Goal: Task Accomplishment & Management: Complete application form

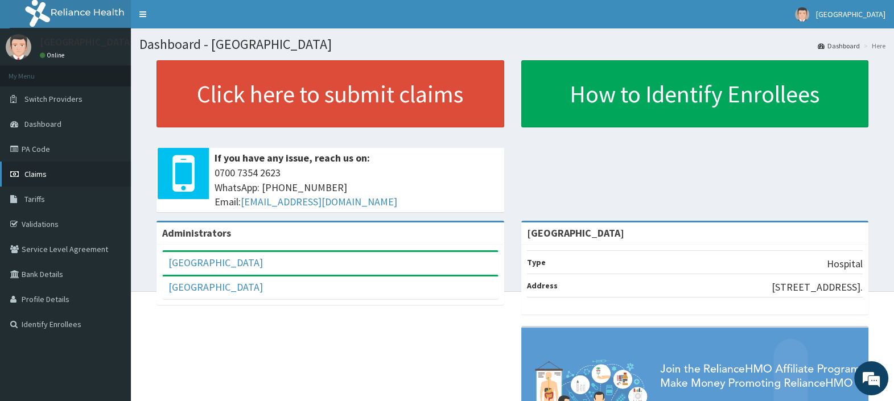
click at [27, 170] on span "Claims" at bounding box center [35, 174] width 22 height 10
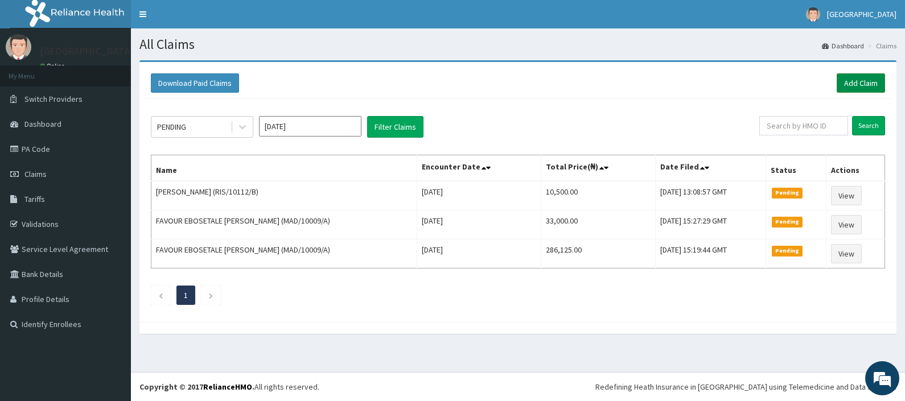
click at [861, 84] on link "Add Claim" at bounding box center [861, 82] width 48 height 19
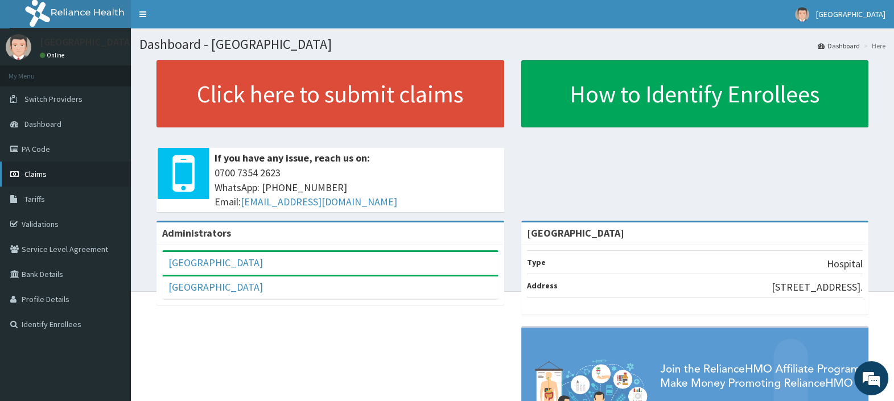
click at [32, 174] on span "Claims" at bounding box center [35, 174] width 22 height 10
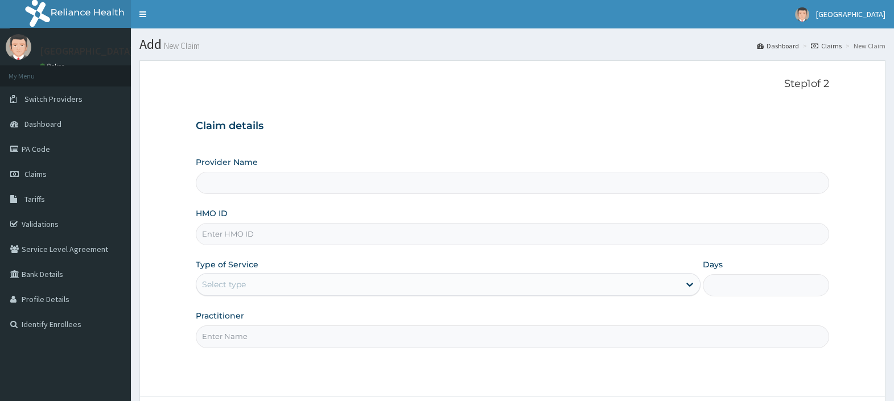
type input "[GEOGRAPHIC_DATA]"
click at [223, 239] on input "HMO ID" at bounding box center [513, 234] width 634 height 22
paste input "AIC/10004/A"
type input "AIC/10004/A"
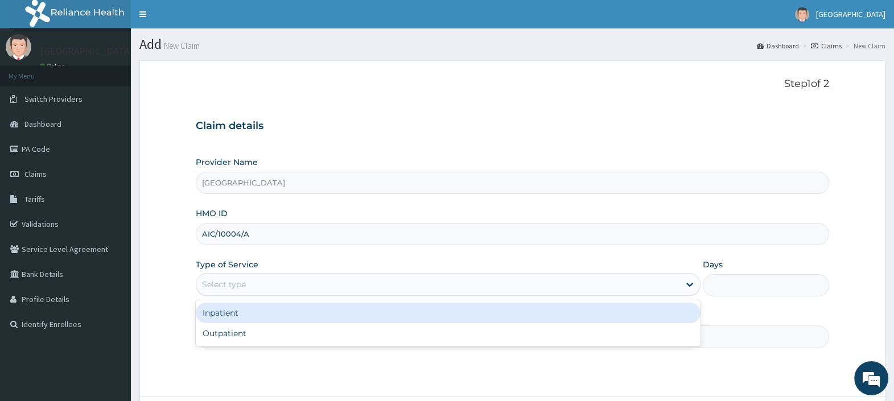
click at [248, 277] on div "Select type" at bounding box center [437, 285] width 483 height 18
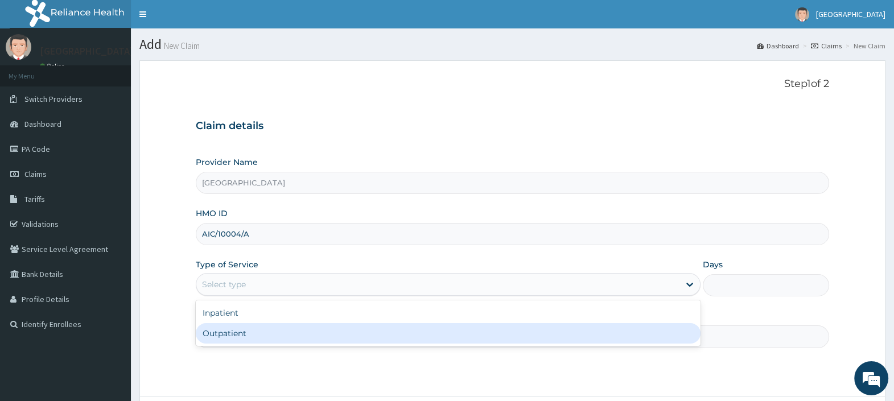
click at [245, 334] on div "Outpatient" at bounding box center [448, 333] width 505 height 20
type input "1"
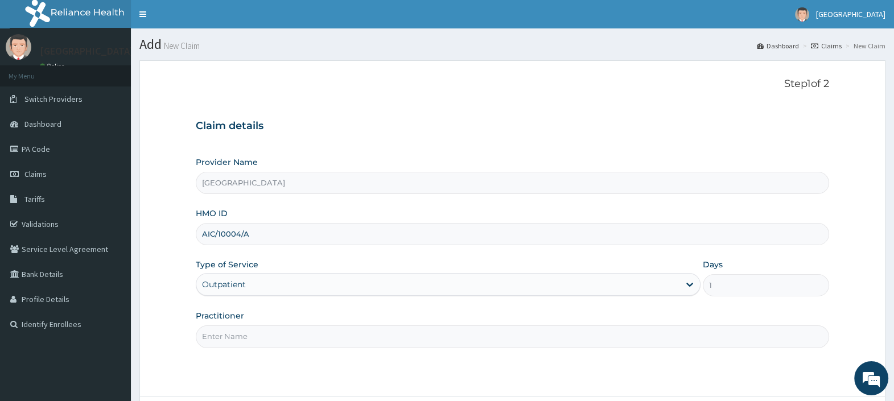
click at [245, 334] on input "Practitioner" at bounding box center [513, 337] width 634 height 22
type input "DR. EBUBE"
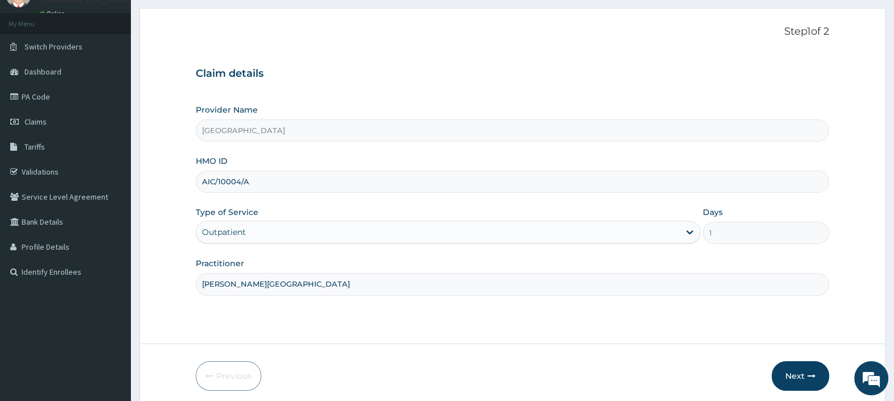
scroll to position [97, 0]
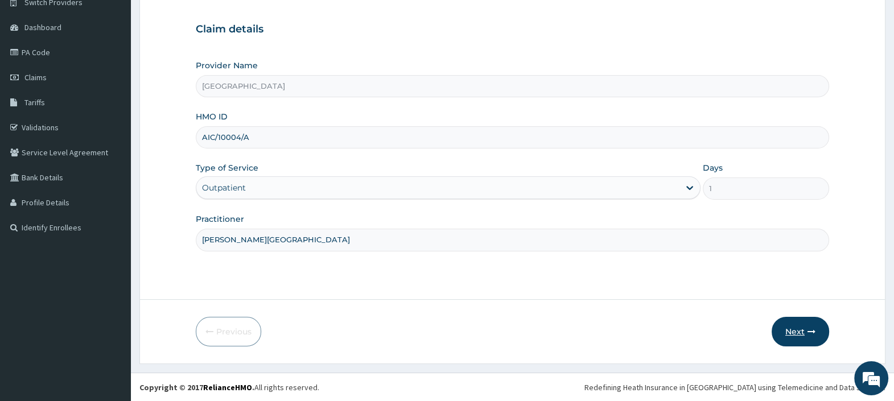
click at [797, 330] on button "Next" at bounding box center [801, 332] width 58 height 30
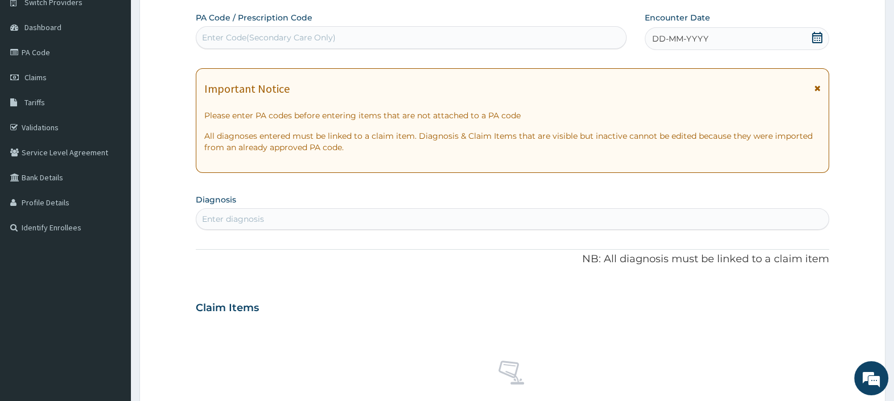
click at [816, 36] on icon at bounding box center [817, 37] width 11 height 11
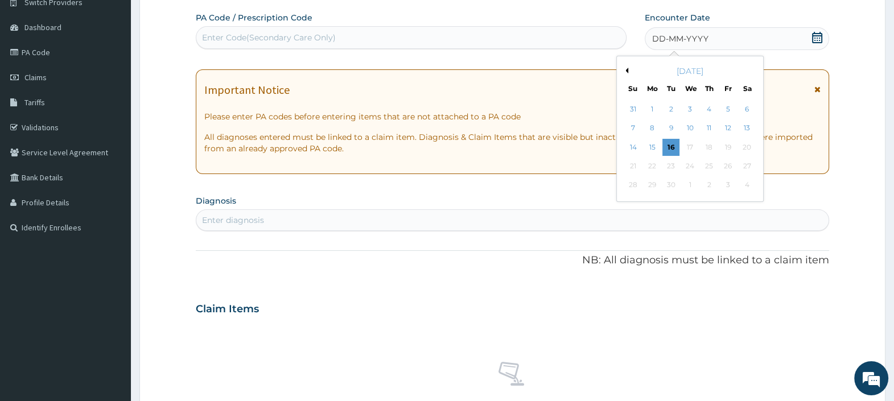
click at [818, 39] on icon at bounding box center [817, 37] width 11 height 11
click at [746, 128] on div "13" at bounding box center [746, 128] width 17 height 17
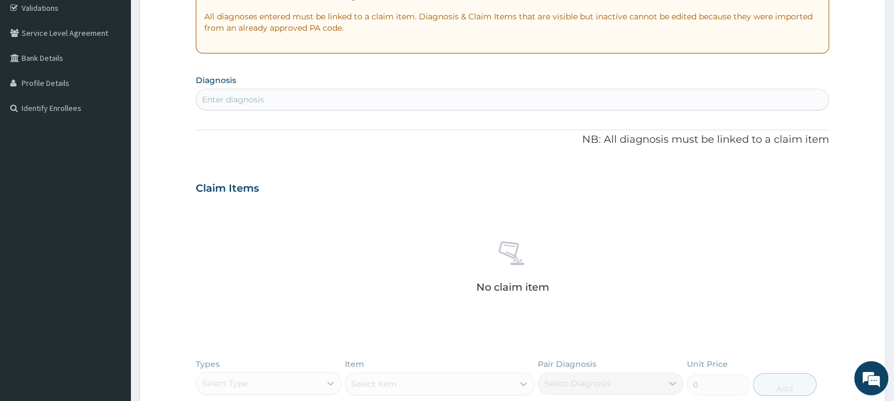
scroll to position [239, 0]
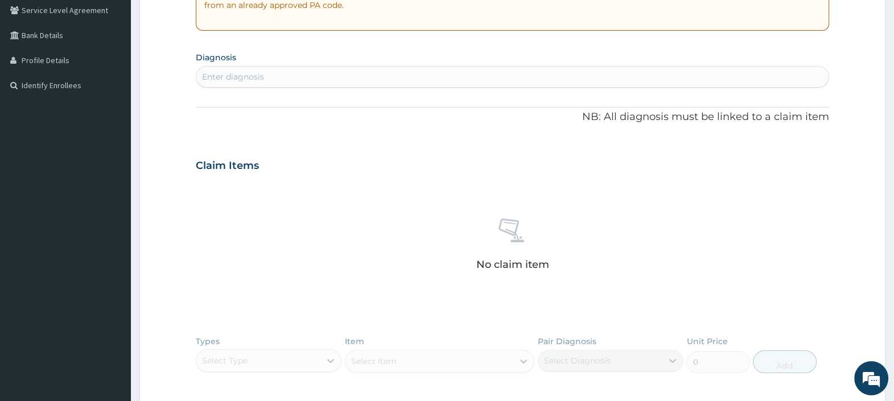
click at [296, 74] on div "Enter diagnosis" at bounding box center [512, 77] width 633 height 18
type input "POSTVIRAL"
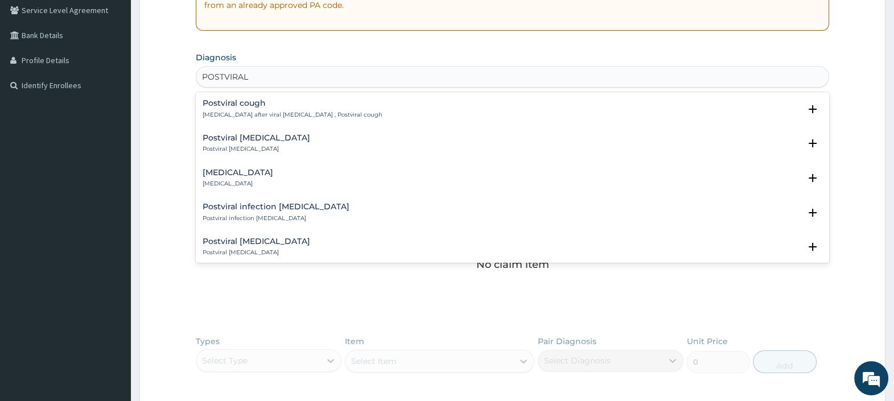
click at [278, 111] on p "Persistent cough after viral respiratory infection , Postviral cough" at bounding box center [293, 115] width 180 height 8
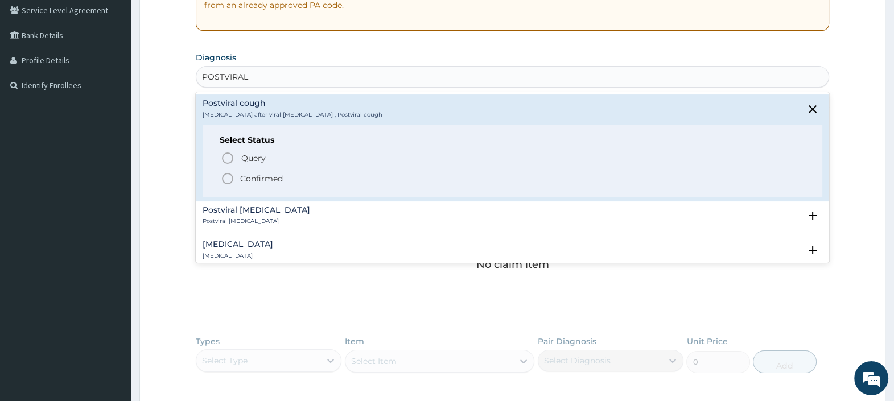
click at [260, 179] on p "Confirmed" at bounding box center [261, 178] width 43 height 11
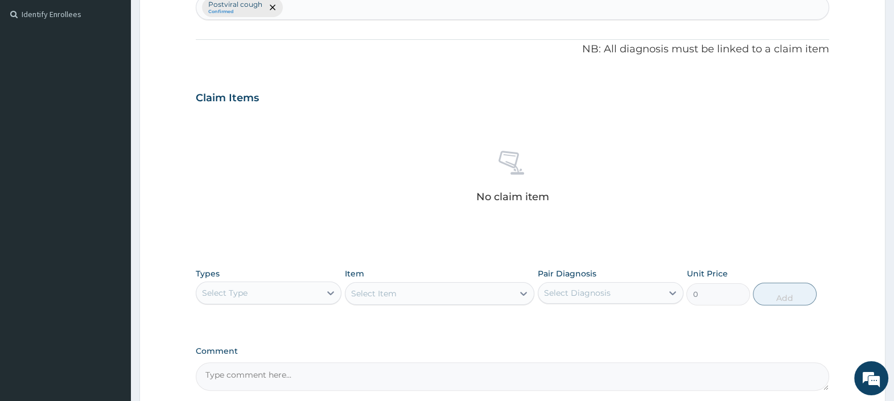
scroll to position [418, 0]
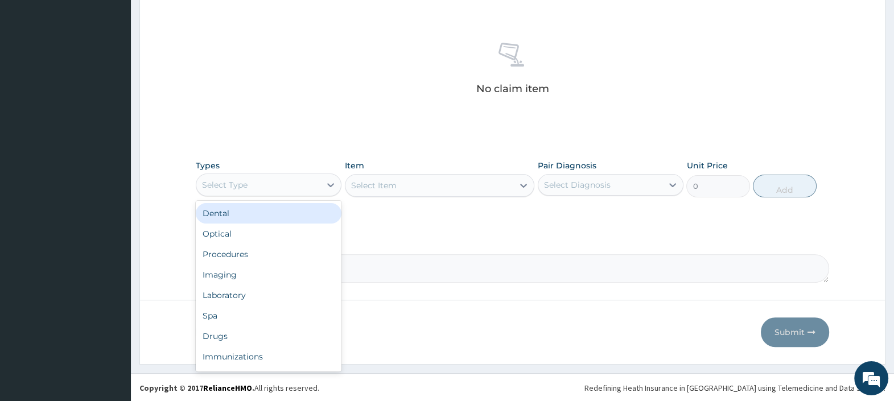
click at [313, 188] on div "Select Type" at bounding box center [258, 185] width 124 height 18
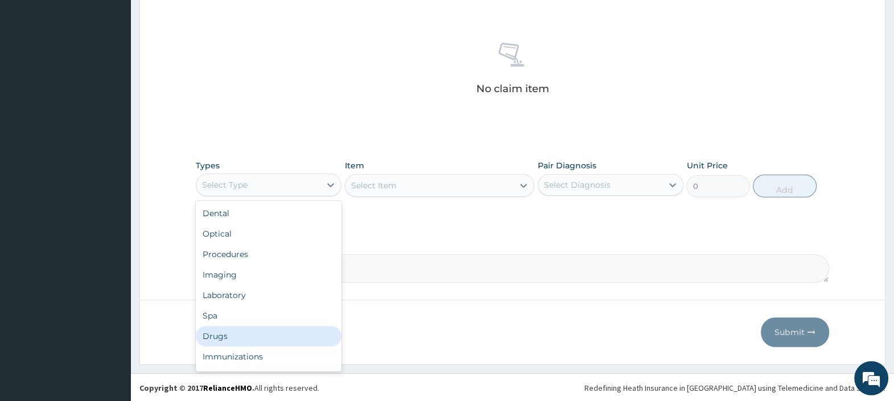
click at [270, 344] on div "Drugs" at bounding box center [269, 336] width 146 height 20
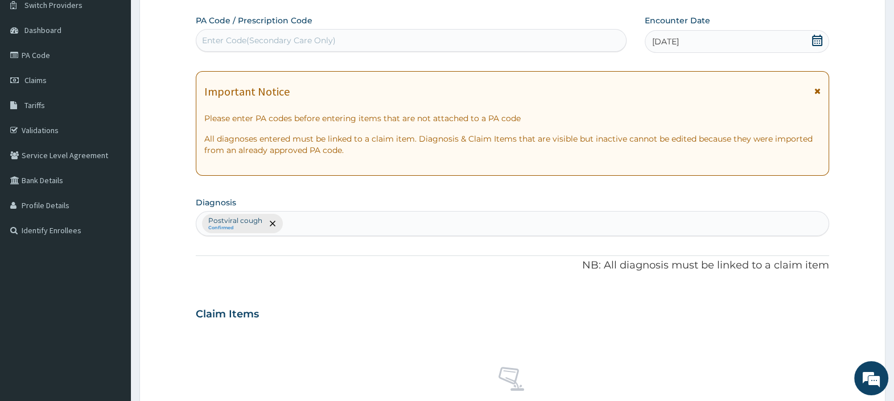
scroll to position [62, 0]
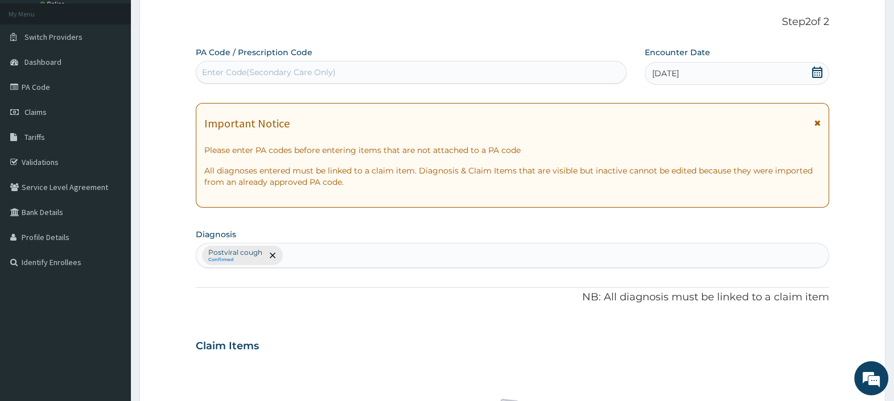
click at [820, 67] on icon at bounding box center [817, 72] width 10 height 11
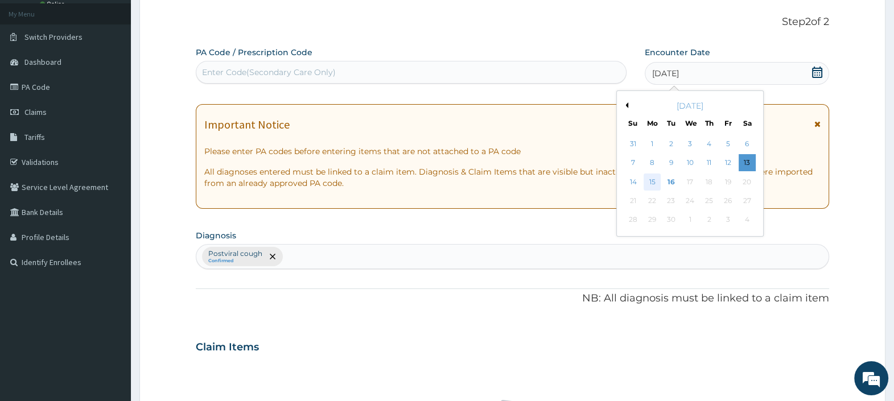
click at [649, 179] on div "15" at bounding box center [652, 182] width 17 height 17
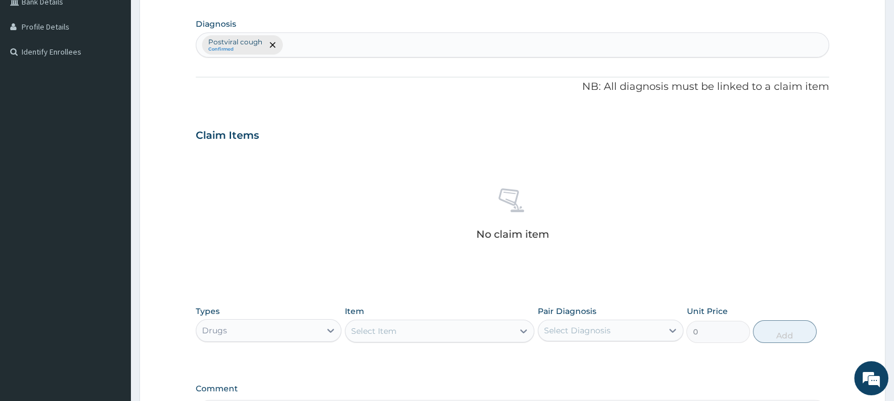
scroll to position [418, 0]
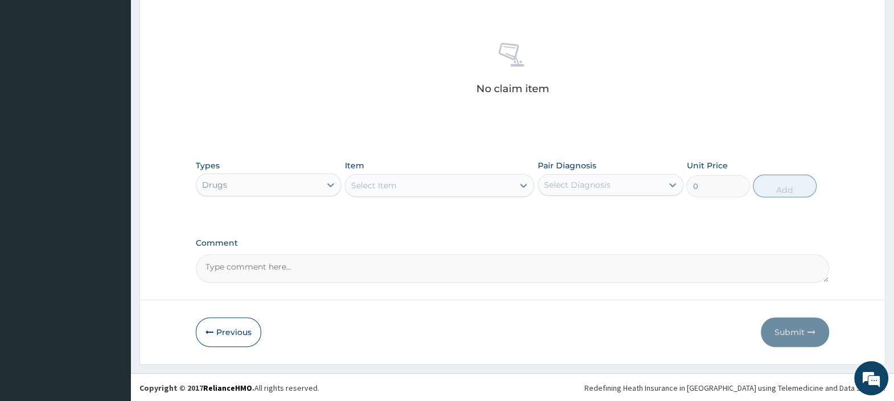
click at [387, 183] on div "Select Item" at bounding box center [374, 185] width 46 height 11
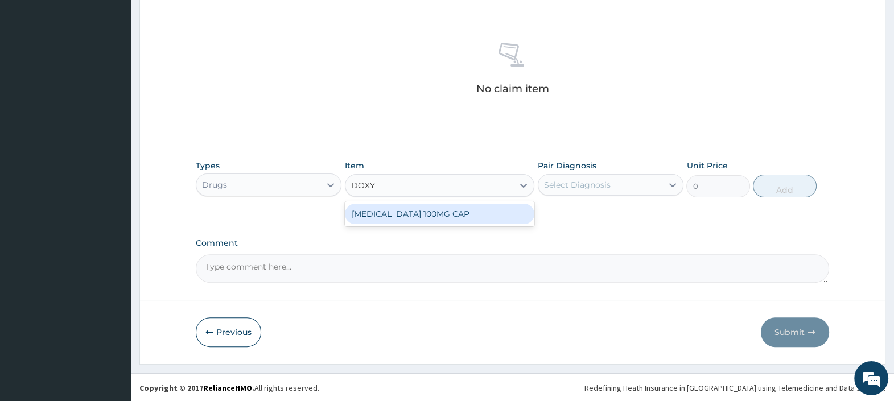
type input "DOXYC"
click at [433, 211] on div "DOXYCYCLINE 100MG CAP" at bounding box center [440, 214] width 190 height 20
type input "130"
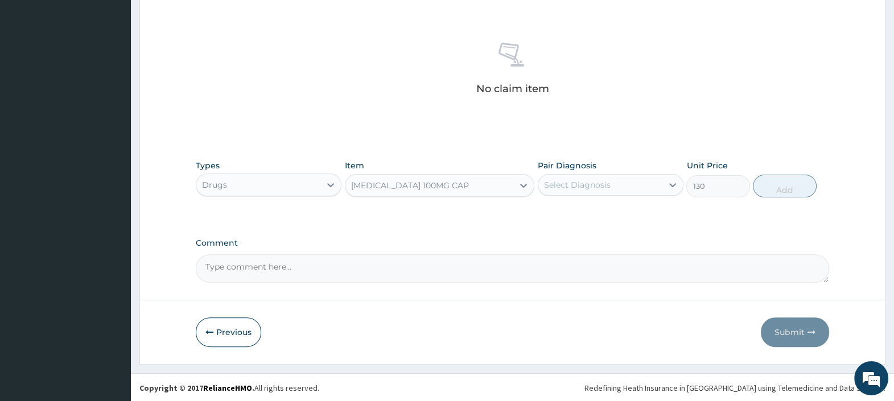
click at [567, 191] on div "Select Diagnosis" at bounding box center [601, 185] width 124 height 18
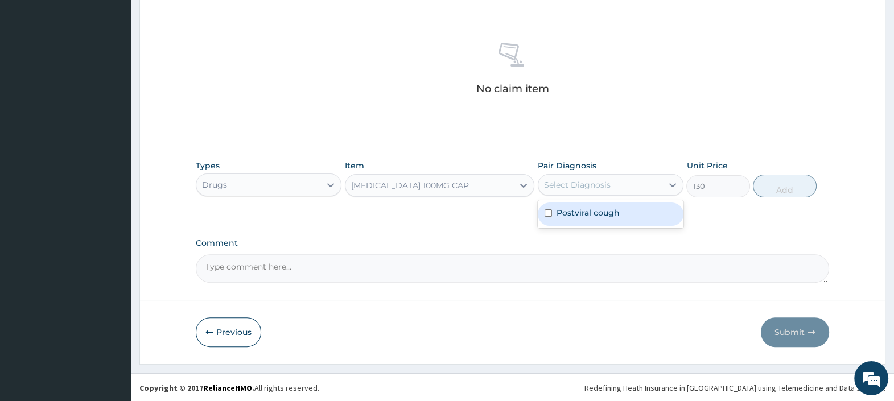
click at [573, 208] on label "Postviral cough" at bounding box center [588, 212] width 63 height 11
checkbox input "true"
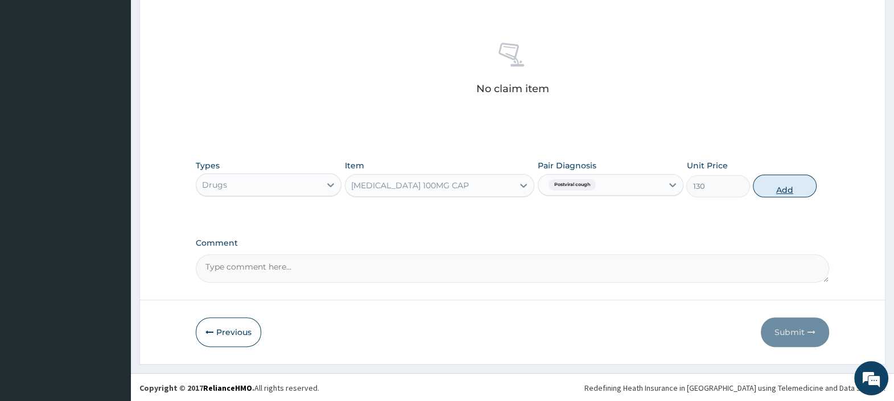
click at [776, 195] on button "Add" at bounding box center [784, 186] width 63 height 23
type input "0"
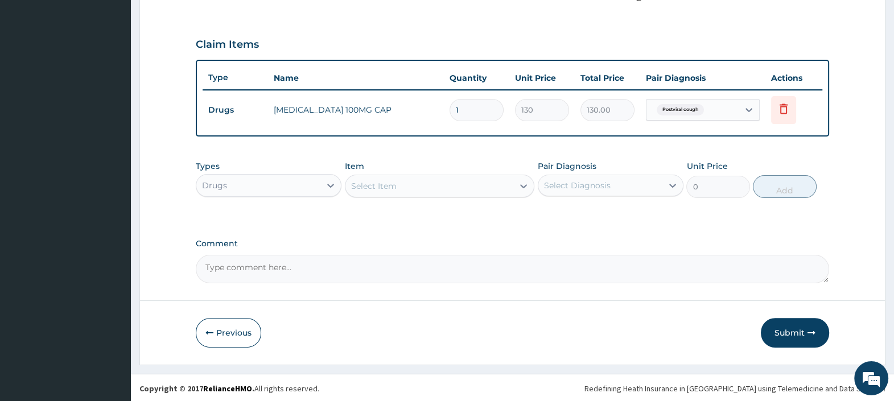
click at [413, 185] on div "Select Item" at bounding box center [430, 186] width 169 height 18
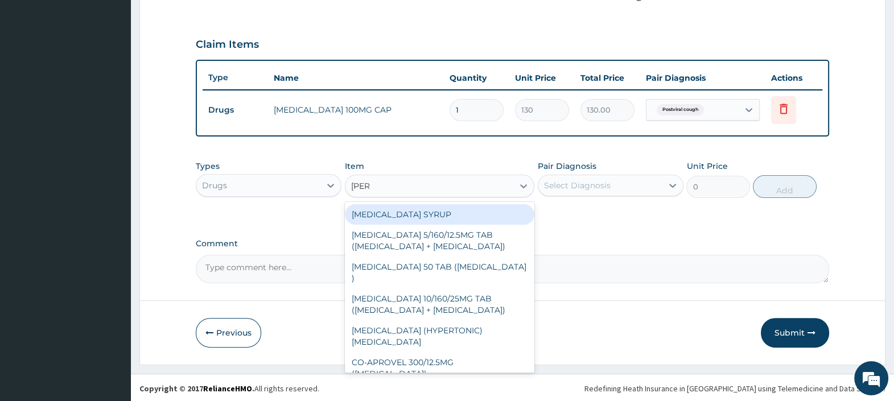
type input "LORAT"
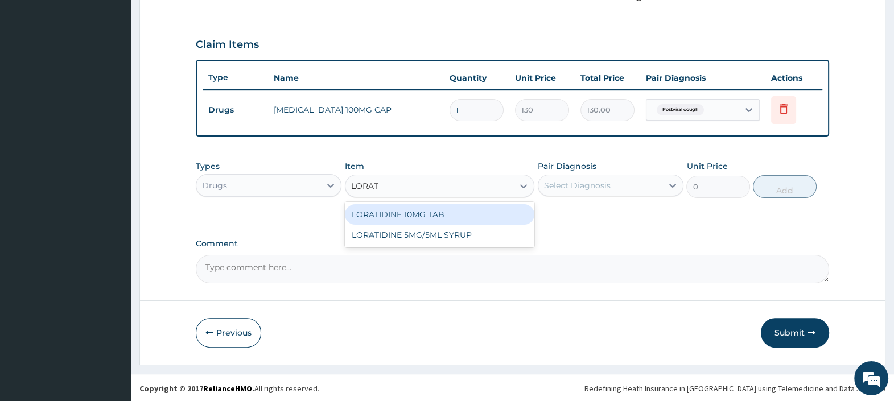
click at [502, 214] on div "LORATIDINE 10MG TAB" at bounding box center [440, 214] width 190 height 20
type input "100"
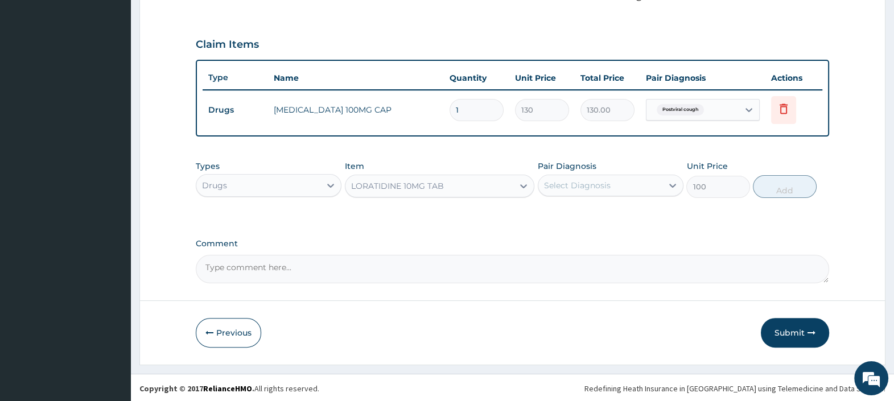
click at [586, 194] on div "Select Diagnosis" at bounding box center [611, 186] width 146 height 22
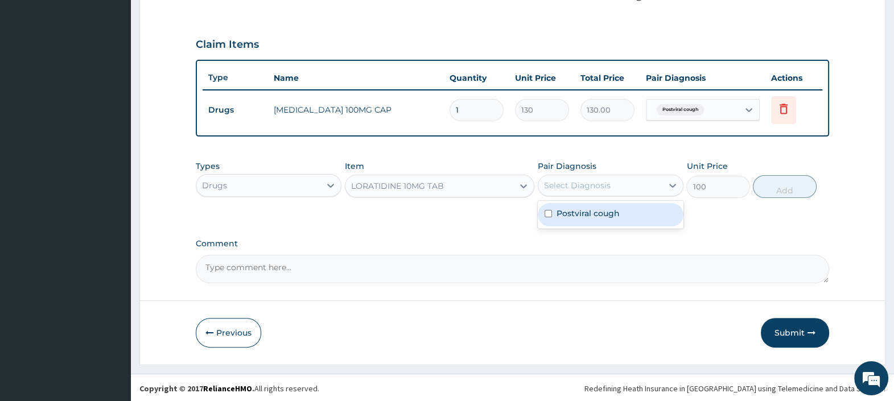
click at [615, 212] on label "Postviral cough" at bounding box center [588, 213] width 63 height 11
checkbox input "true"
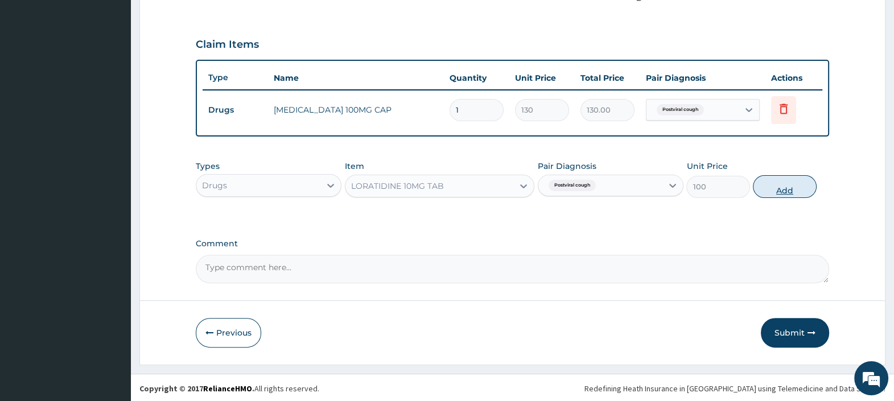
click at [781, 189] on button "Add" at bounding box center [784, 186] width 63 height 23
type input "0"
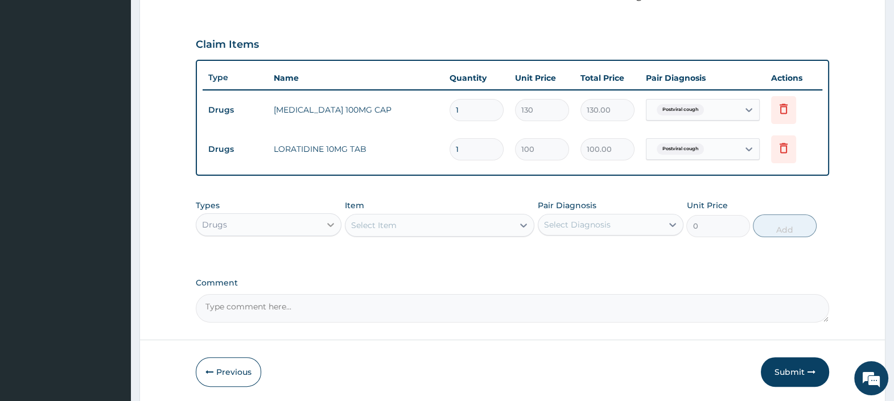
click at [327, 224] on icon at bounding box center [330, 224] width 11 height 11
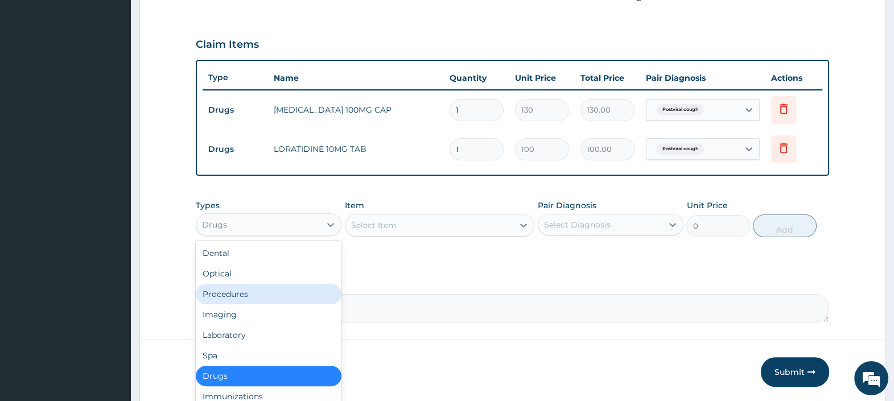
click at [287, 295] on div "Procedures" at bounding box center [269, 294] width 146 height 20
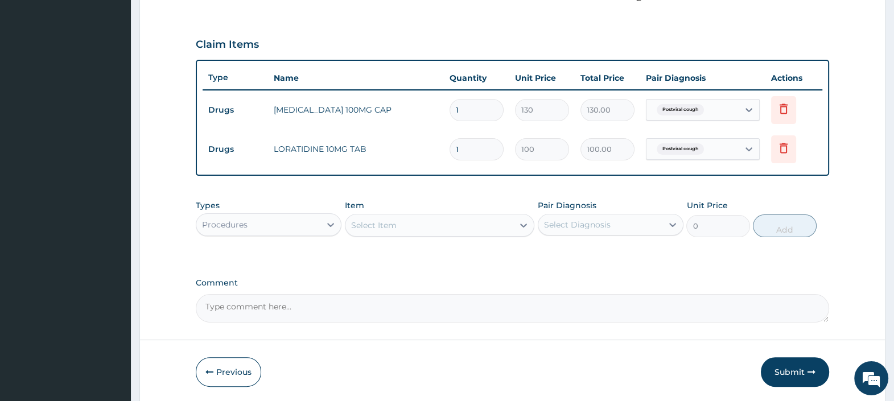
click at [408, 224] on div "Select Item" at bounding box center [430, 225] width 169 height 18
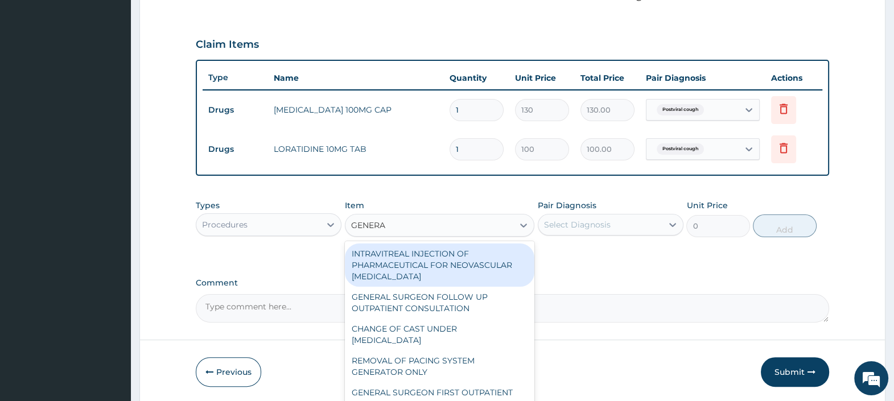
type input "GENERAL"
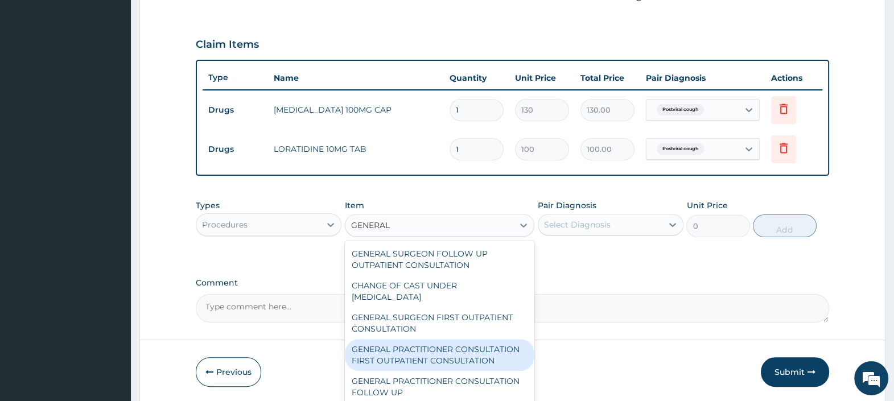
drag, startPoint x: 462, startPoint y: 353, endPoint x: 461, endPoint y: 343, distance: 9.7
click at [462, 353] on div "GENERAL PRACTITIONER CONSULTATION FIRST OUTPATIENT CONSULTATION" at bounding box center [440, 355] width 190 height 32
type input "3000"
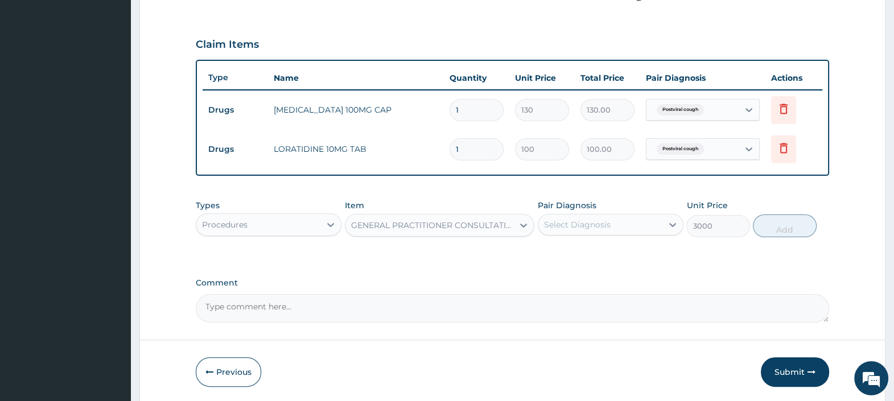
click at [560, 219] on div "Select Diagnosis" at bounding box center [577, 224] width 67 height 11
click at [589, 245] on div "Postviral cough" at bounding box center [611, 254] width 146 height 23
checkbox input "true"
click at [454, 227] on div "GENERAL PRACTITIONER CONSULTATION FIRST OUTPATIENT CONSULTATION" at bounding box center [433, 225] width 164 height 11
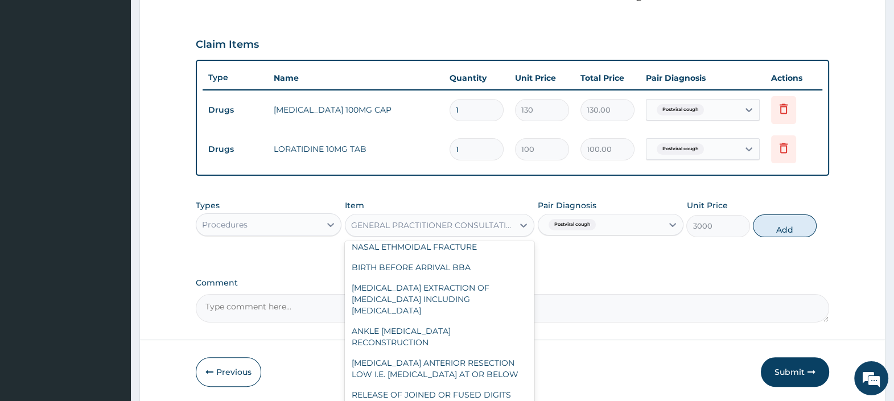
scroll to position [17439, 0]
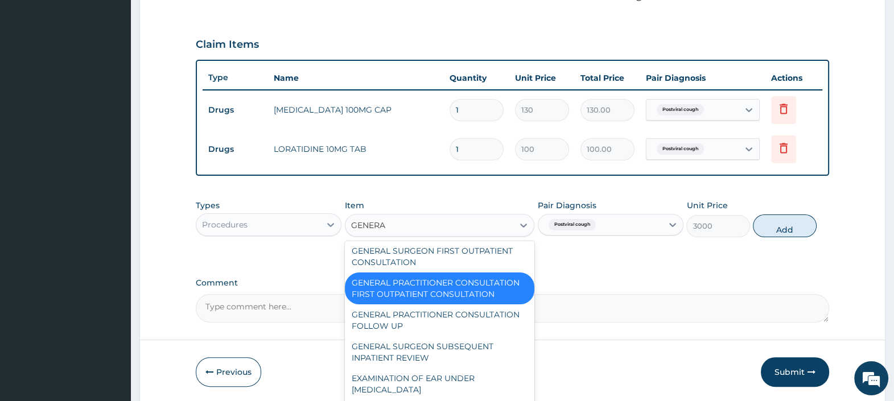
type input "GENERAL"
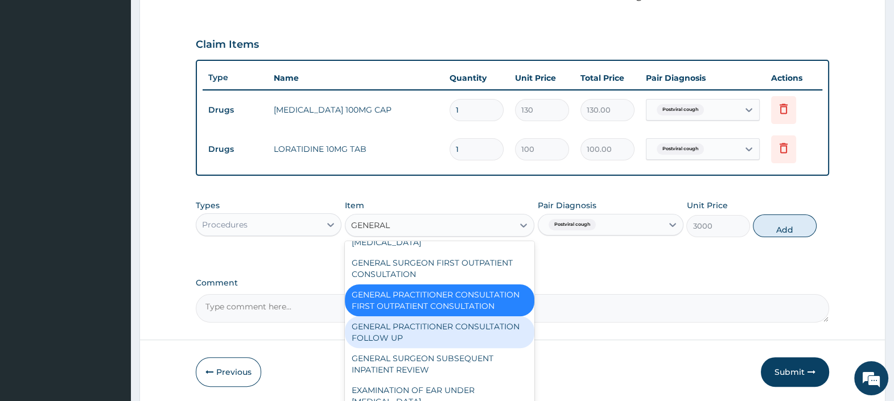
click at [448, 344] on div "GENERAL PRACTITIONER CONSULTATION FOLLOW UP" at bounding box center [440, 333] width 190 height 32
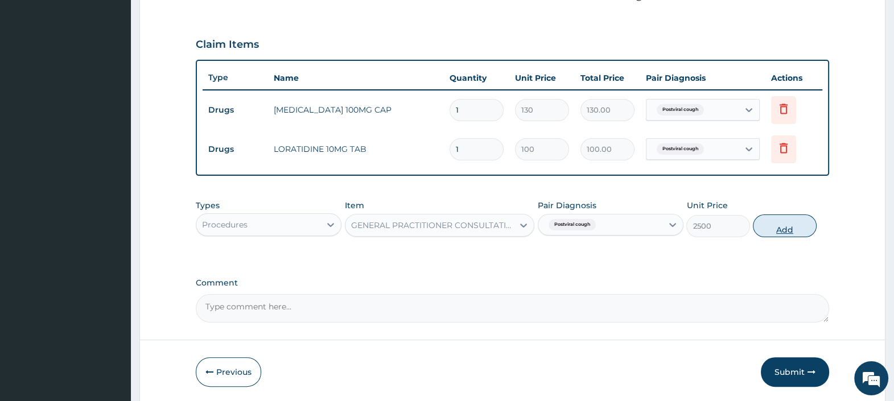
click at [782, 232] on button "Add" at bounding box center [784, 226] width 63 height 23
type input "0"
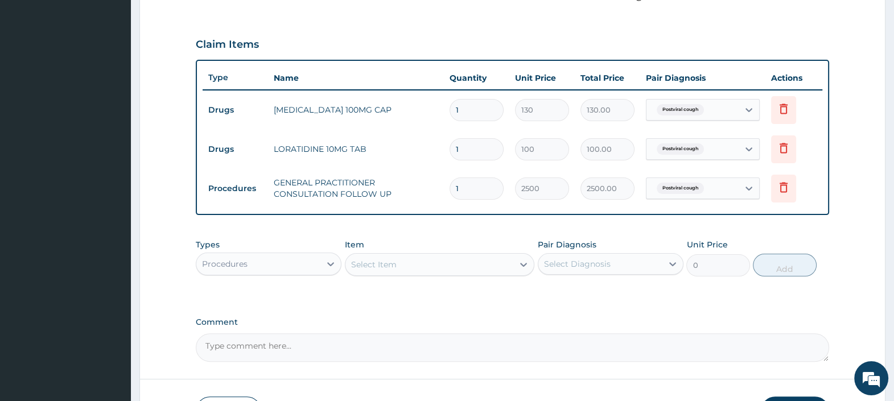
drag, startPoint x: 471, startPoint y: 145, endPoint x: 407, endPoint y: 137, distance: 65.5
click at [407, 137] on tr "Drugs LORATIDINE 10MG TAB 1 100 100.00 Postviral cough Delete" at bounding box center [513, 149] width 620 height 39
type input "5"
type input "500.00"
type input "5"
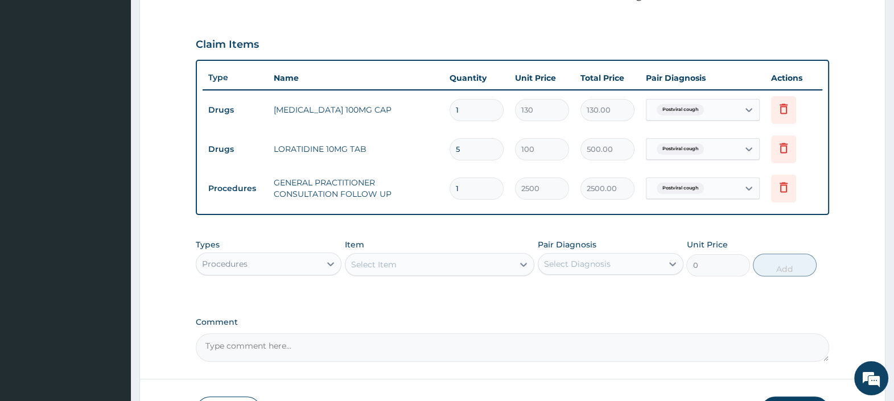
click at [462, 105] on input "1" at bounding box center [477, 110] width 54 height 22
type input "10"
type input "1300.00"
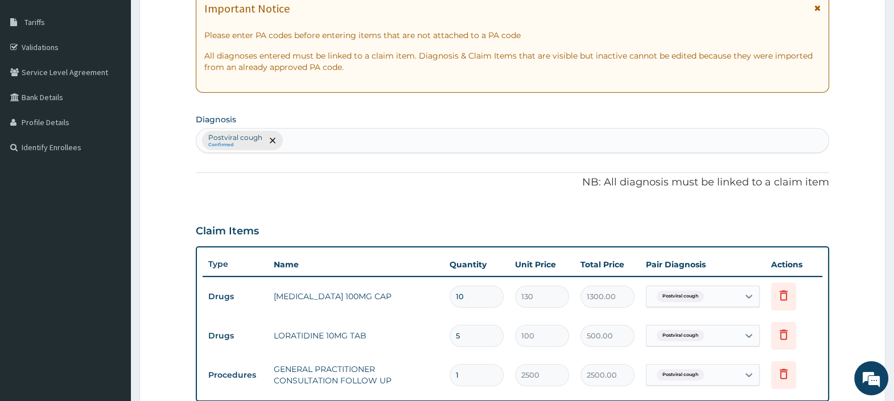
scroll to position [157, 0]
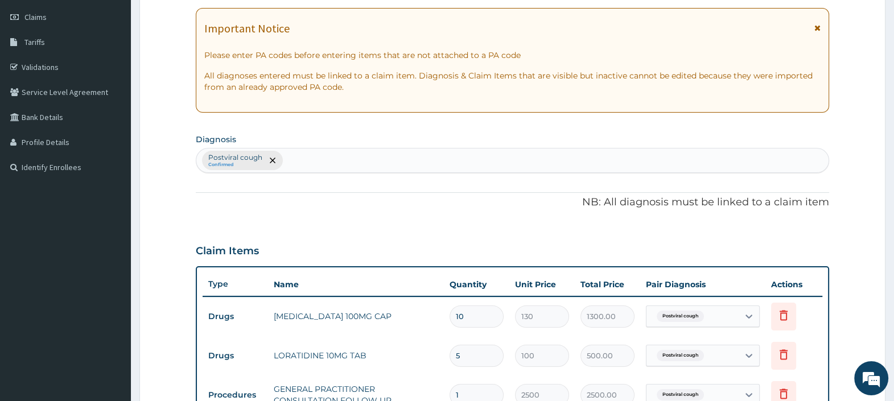
type input "10"
click at [337, 157] on div "Postviral cough Confirmed" at bounding box center [512, 161] width 633 height 24
type input "SEPSIS"
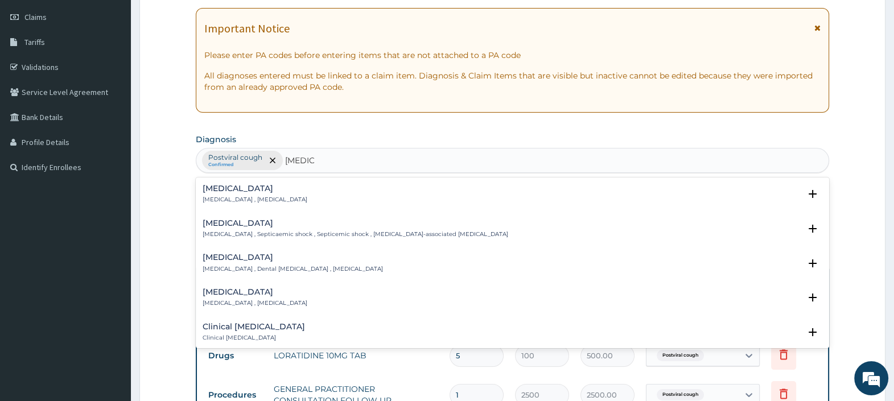
click at [247, 194] on div "Sepsis Systemic infection , Sepsis" at bounding box center [255, 194] width 105 height 20
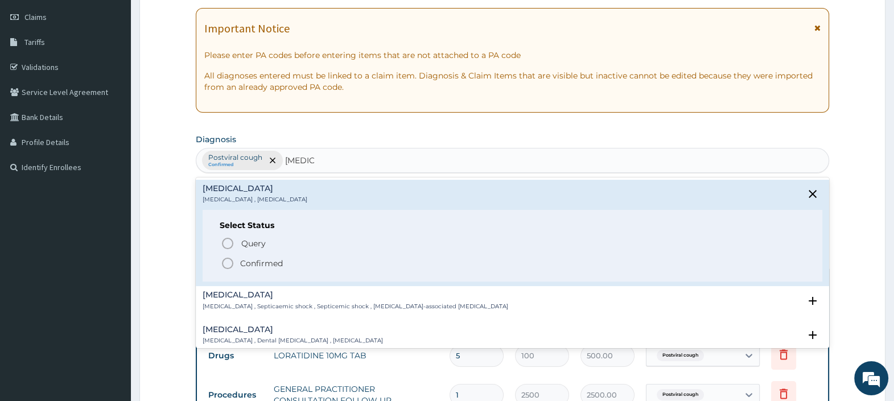
click at [265, 260] on p "Confirmed" at bounding box center [261, 263] width 43 height 11
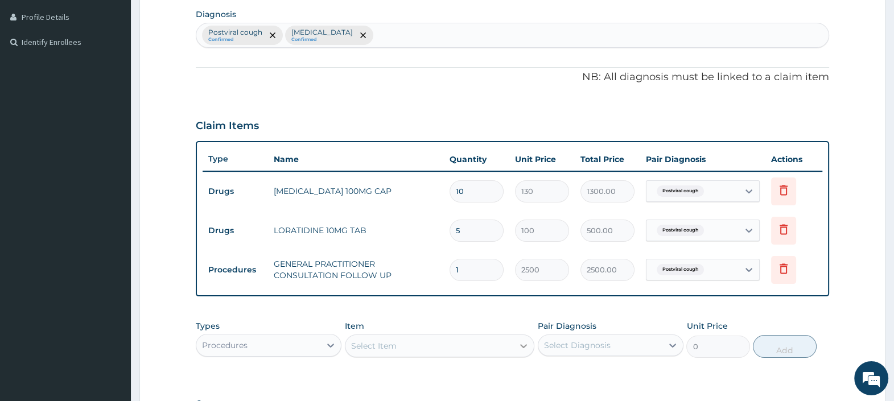
scroll to position [442, 0]
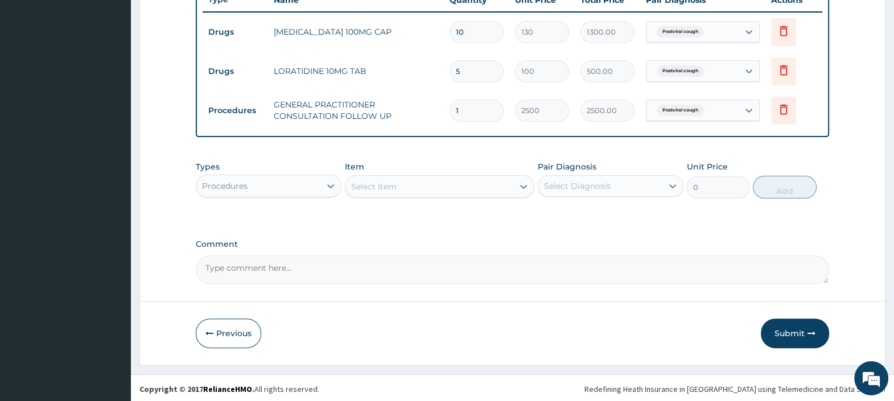
click at [680, 28] on span "Postviral cough" at bounding box center [680, 31] width 47 height 11
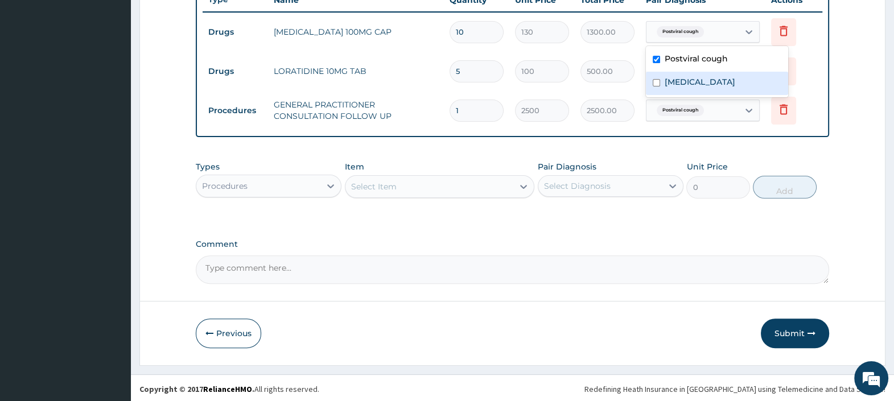
click at [685, 81] on label "[MEDICAL_DATA]" at bounding box center [700, 81] width 71 height 11
checkbox input "true"
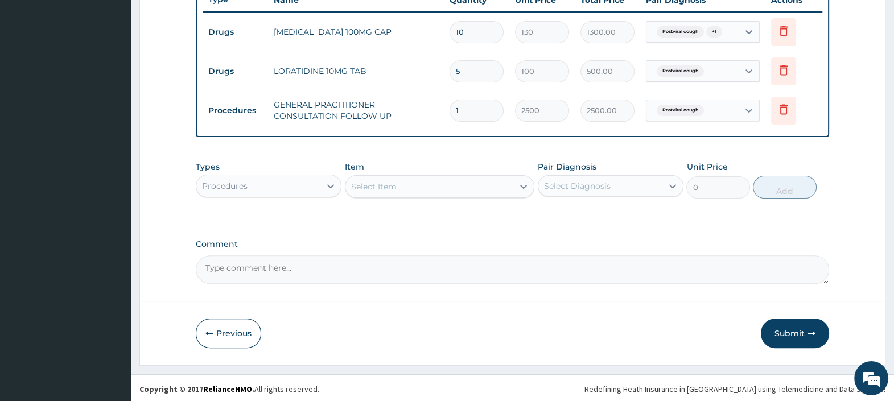
drag, startPoint x: 793, startPoint y: 327, endPoint x: 783, endPoint y: 330, distance: 10.3
click at [793, 327] on button "Submit" at bounding box center [795, 334] width 68 height 30
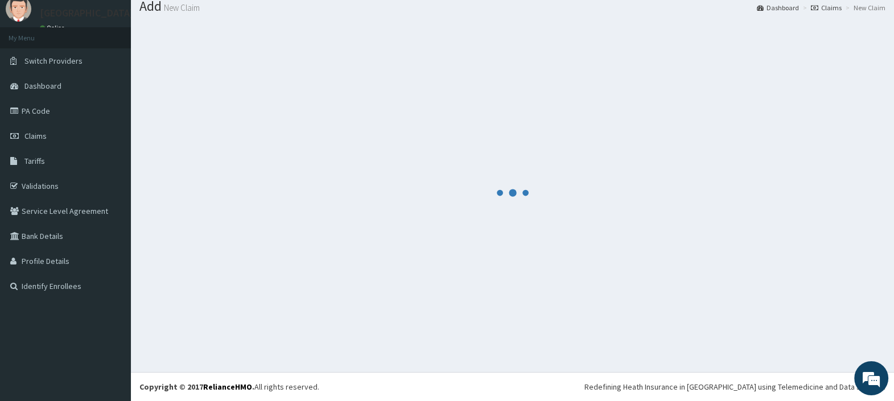
scroll to position [38, 0]
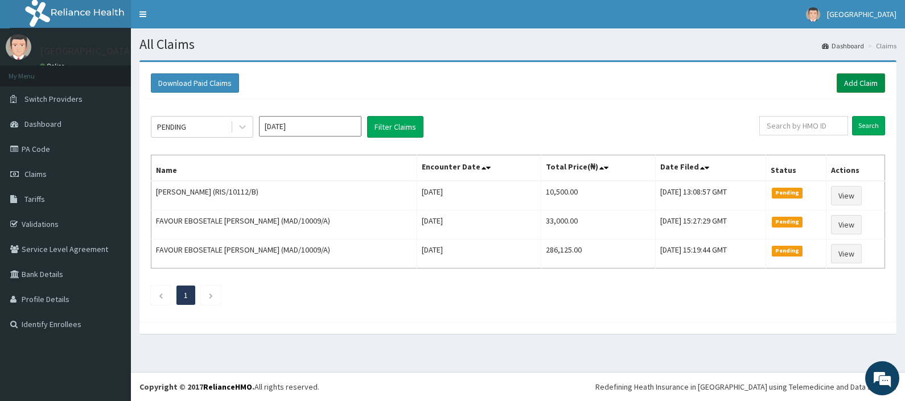
click at [868, 83] on link "Add Claim" at bounding box center [861, 82] width 48 height 19
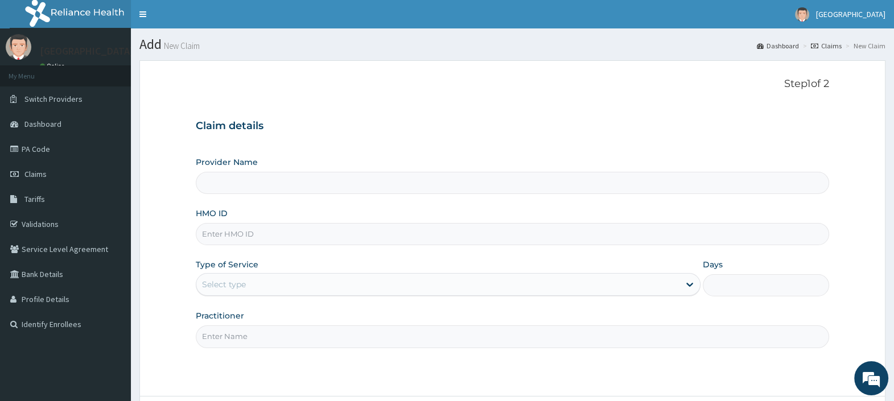
type input "[GEOGRAPHIC_DATA]"
click at [270, 234] on input "HMO ID" at bounding box center [513, 234] width 634 height 22
paste input "NPM/10245/C"
type input "NPM/10245/C"
click at [267, 277] on div "Select type" at bounding box center [437, 285] width 483 height 18
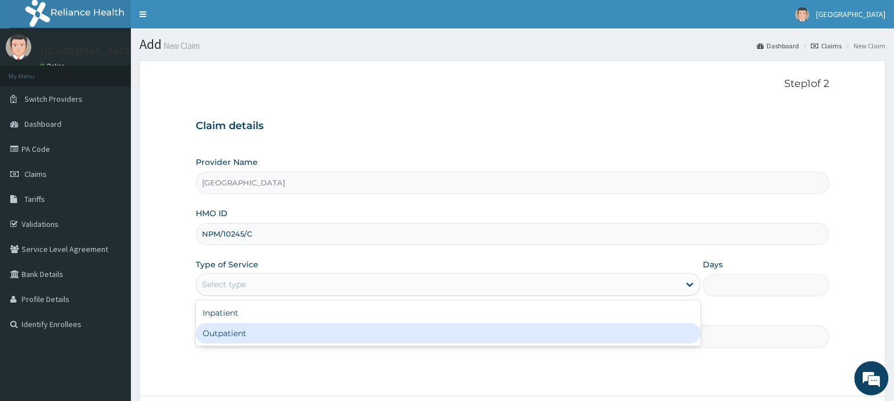
click at [275, 335] on div "Outpatient" at bounding box center [448, 333] width 505 height 20
type input "1"
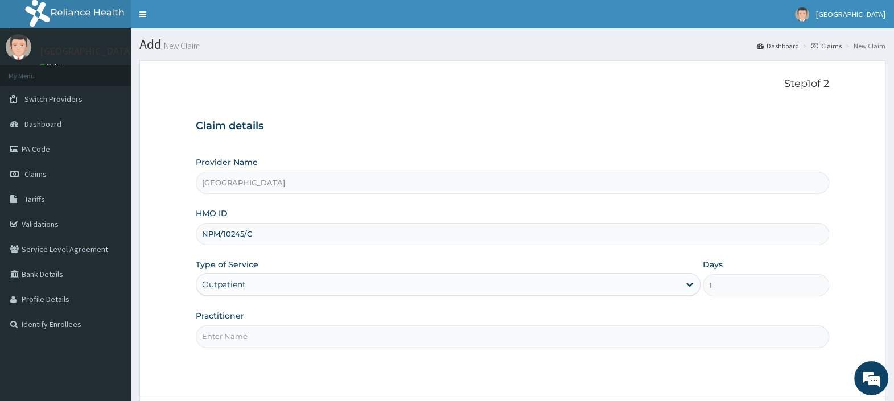
click at [273, 333] on input "Practitioner" at bounding box center [513, 337] width 634 height 22
type input "[PERSON_NAME][GEOGRAPHIC_DATA]"
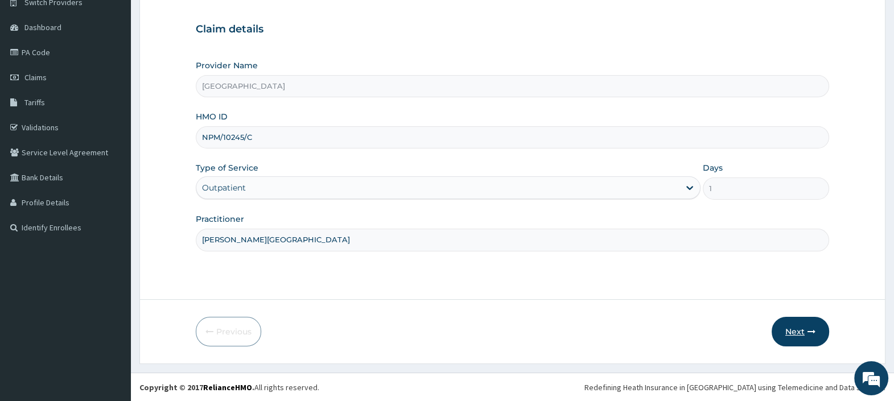
click at [795, 325] on button "Next" at bounding box center [801, 332] width 58 height 30
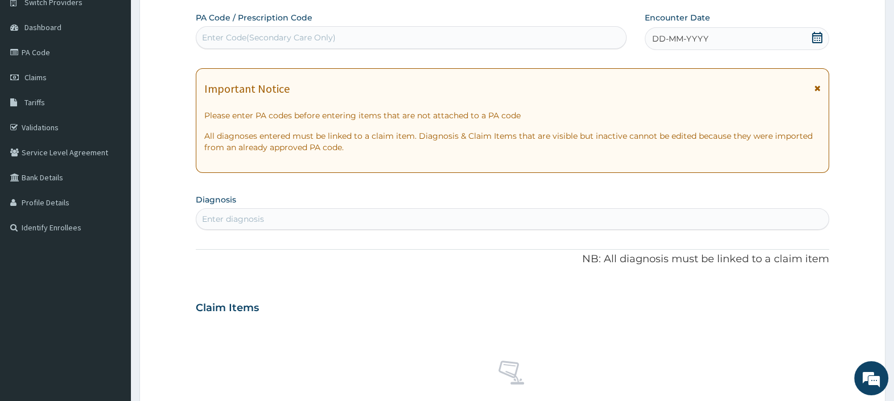
click at [370, 224] on div "Enter diagnosis" at bounding box center [512, 219] width 633 height 18
type input "[MEDICAL_DATA]"
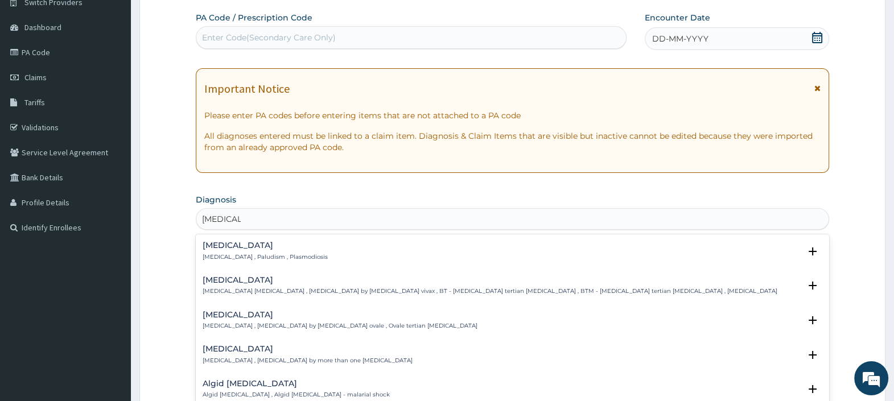
click at [235, 244] on h4 "[MEDICAL_DATA]" at bounding box center [265, 245] width 125 height 9
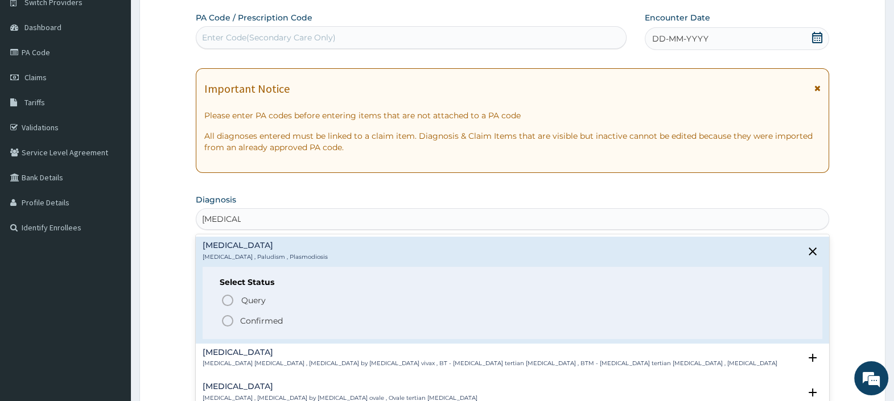
click at [262, 321] on p "Confirmed" at bounding box center [261, 320] width 43 height 11
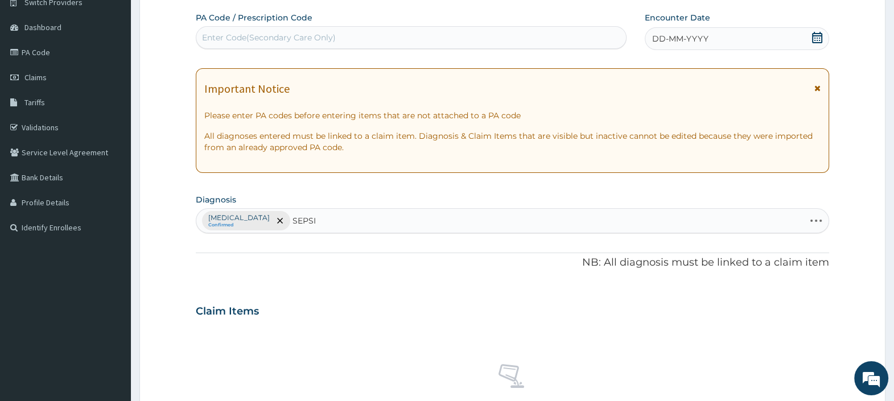
type input "SEPSIS"
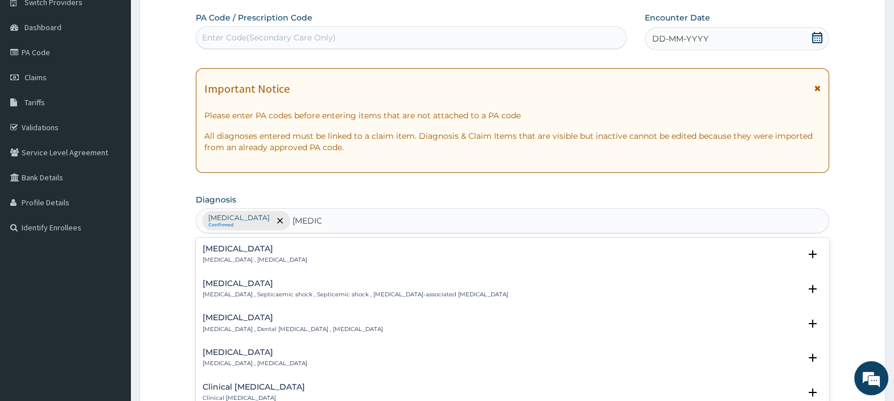
click at [223, 256] on p "Systemic infection , Sepsis" at bounding box center [255, 260] width 105 height 8
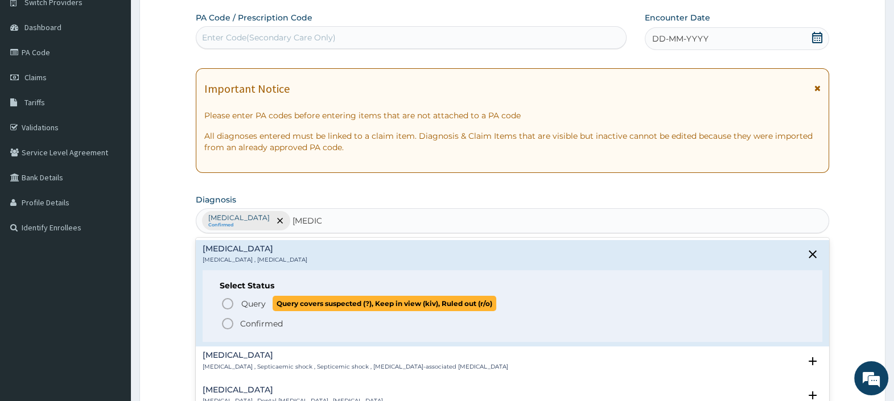
click at [253, 303] on span "Query" at bounding box center [253, 303] width 24 height 11
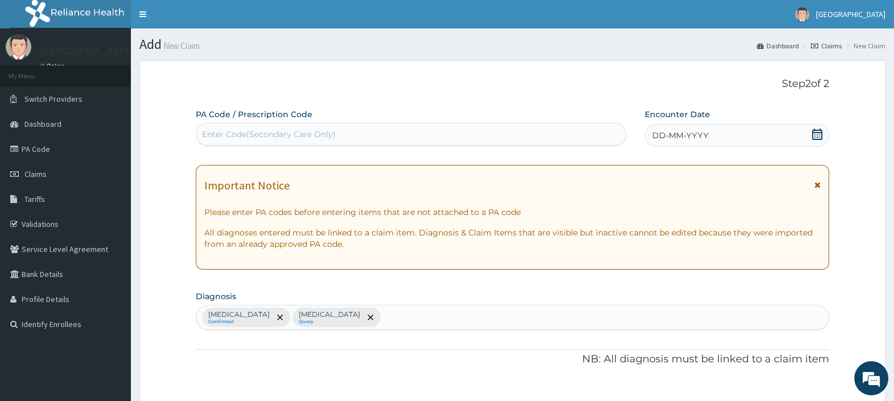
click at [815, 137] on icon at bounding box center [817, 134] width 10 height 11
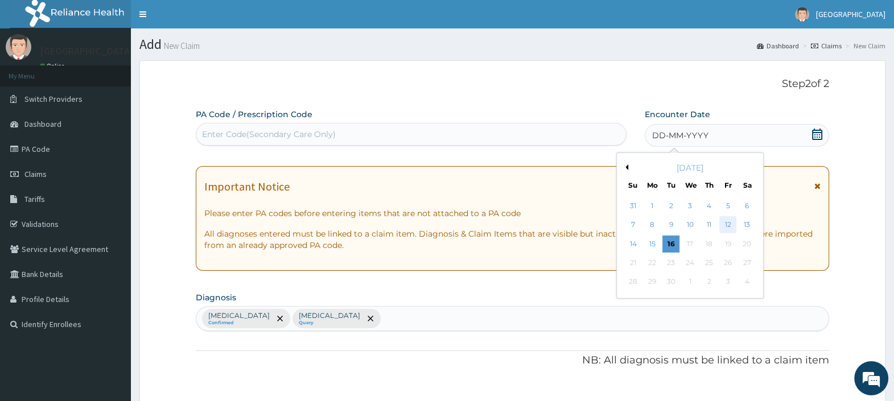
click at [721, 224] on div "12" at bounding box center [728, 225] width 17 height 17
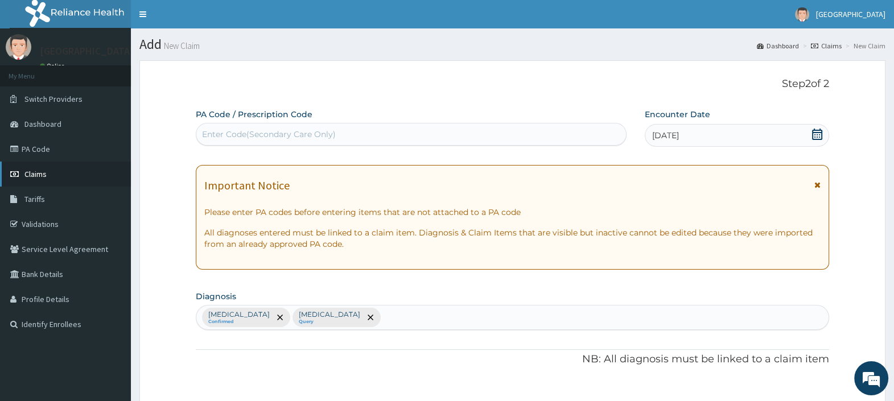
click at [35, 175] on span "Claims" at bounding box center [35, 174] width 22 height 10
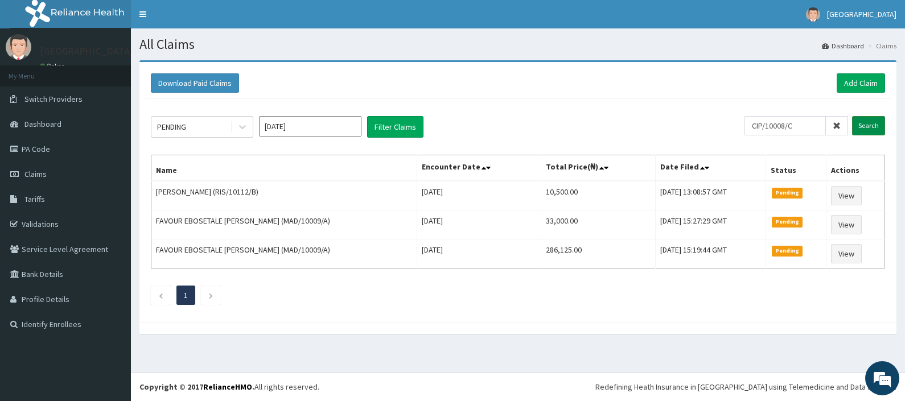
type input "CIP/10008/C"
click at [868, 122] on input "Search" at bounding box center [868, 125] width 33 height 19
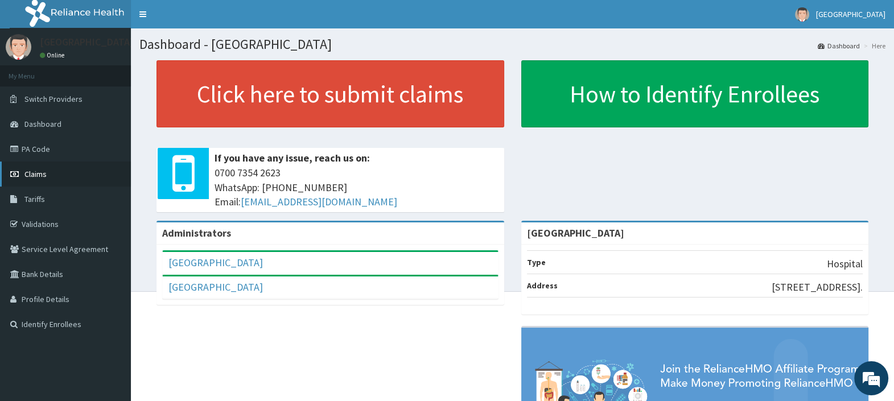
click at [35, 174] on span "Claims" at bounding box center [35, 174] width 22 height 10
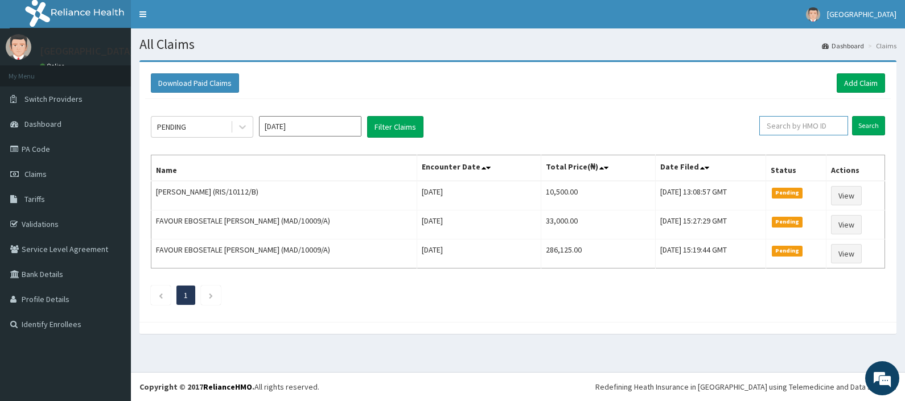
click at [795, 129] on input "text" at bounding box center [804, 125] width 89 height 19
paste input "CIP/10008/C"
type input "CIP/10008/C"
click at [869, 122] on input "Search" at bounding box center [868, 125] width 33 height 19
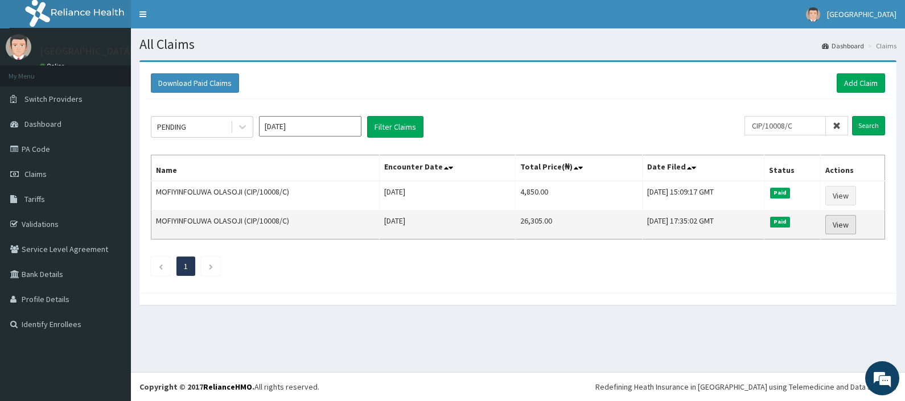
click at [851, 219] on link "View" at bounding box center [841, 224] width 31 height 19
